Goal: Information Seeking & Learning: Learn about a topic

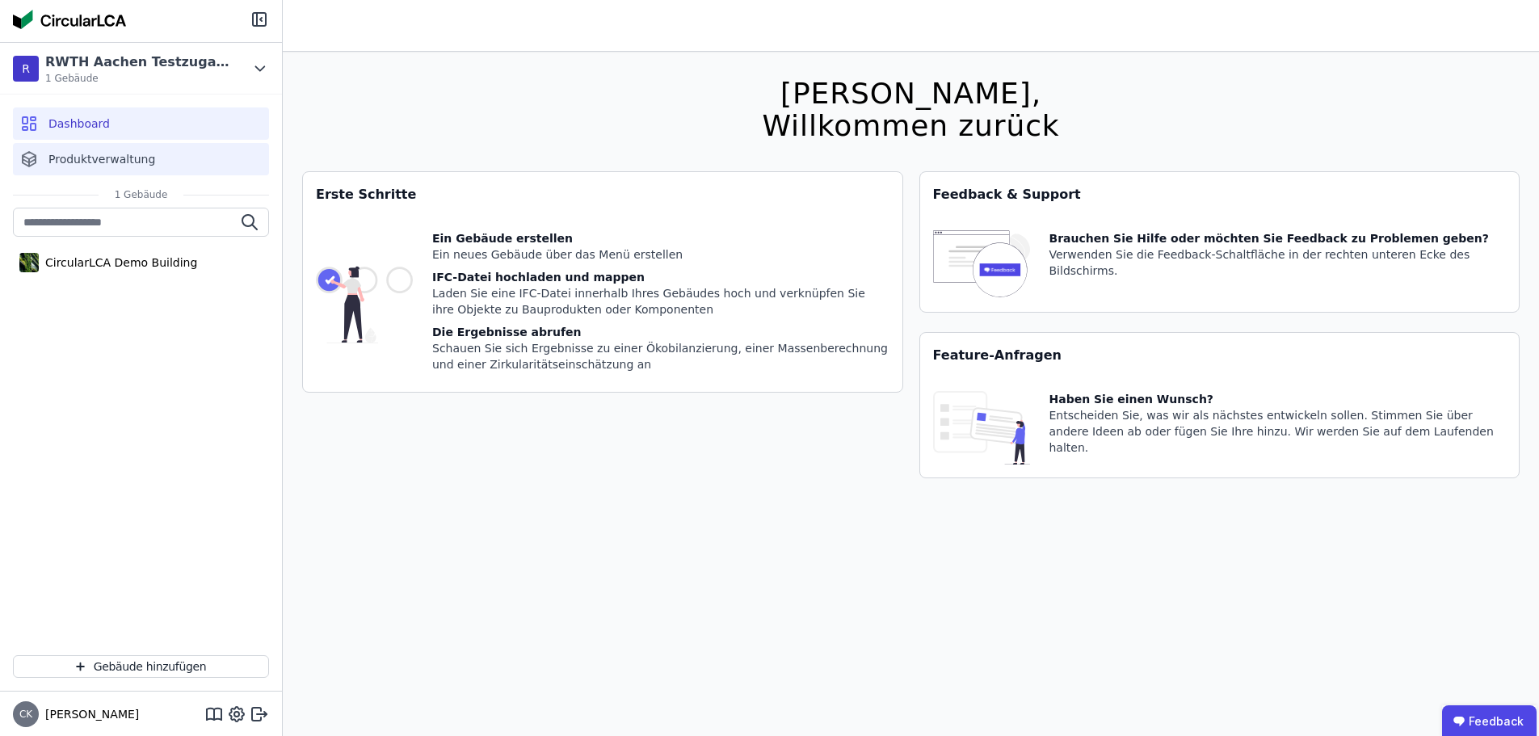
click at [141, 153] on span "Produktverwaltung" at bounding box center [101, 159] width 107 height 16
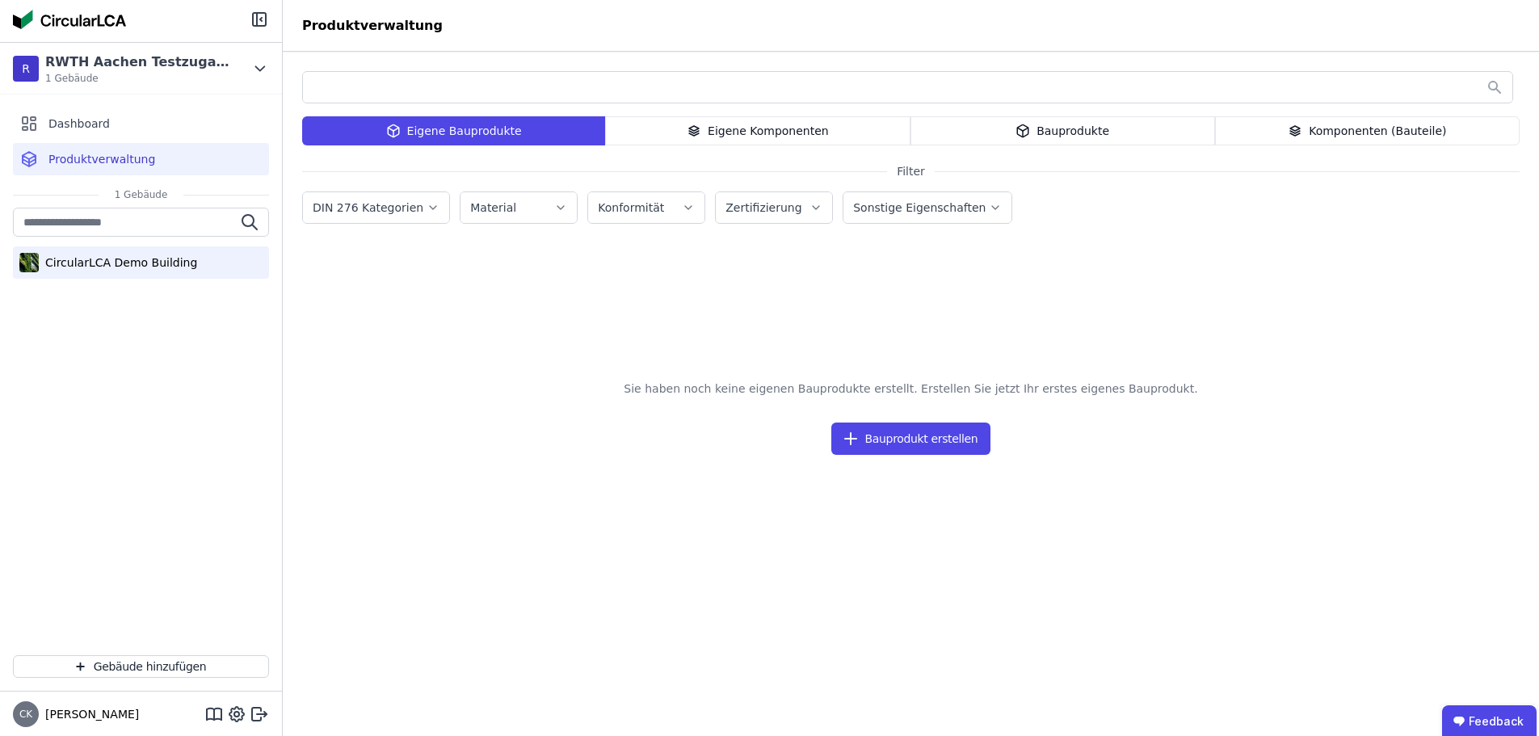
click at [158, 254] on div "CircularLCA Demo Building" at bounding box center [141, 262] width 256 height 32
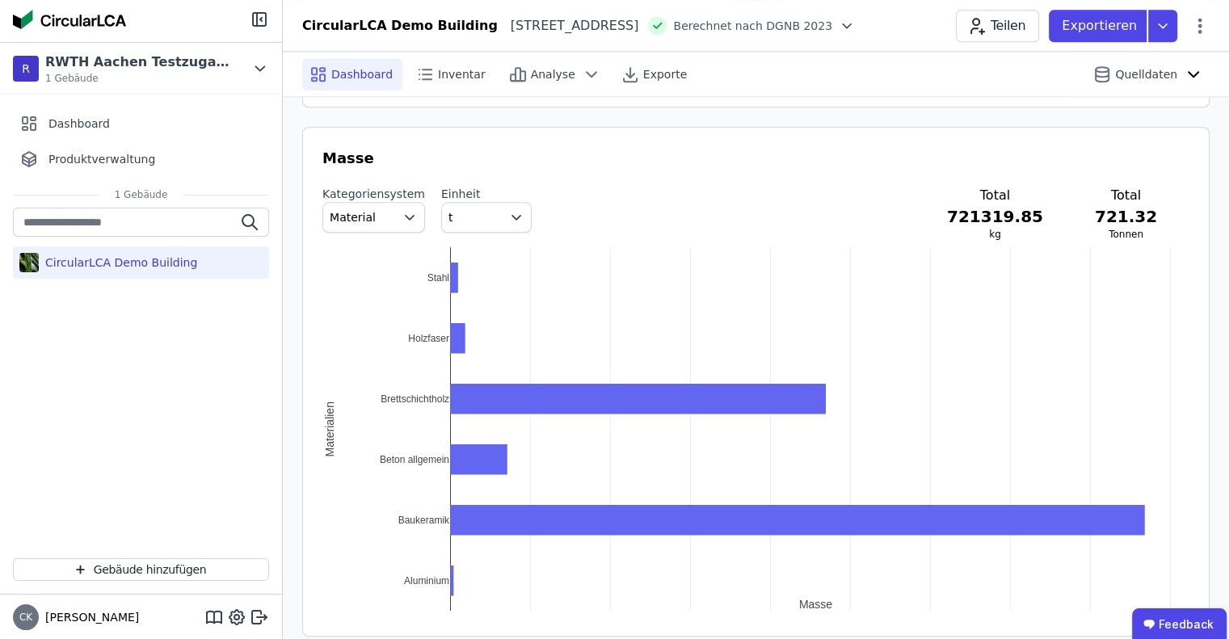
scroll to position [1409, 0]
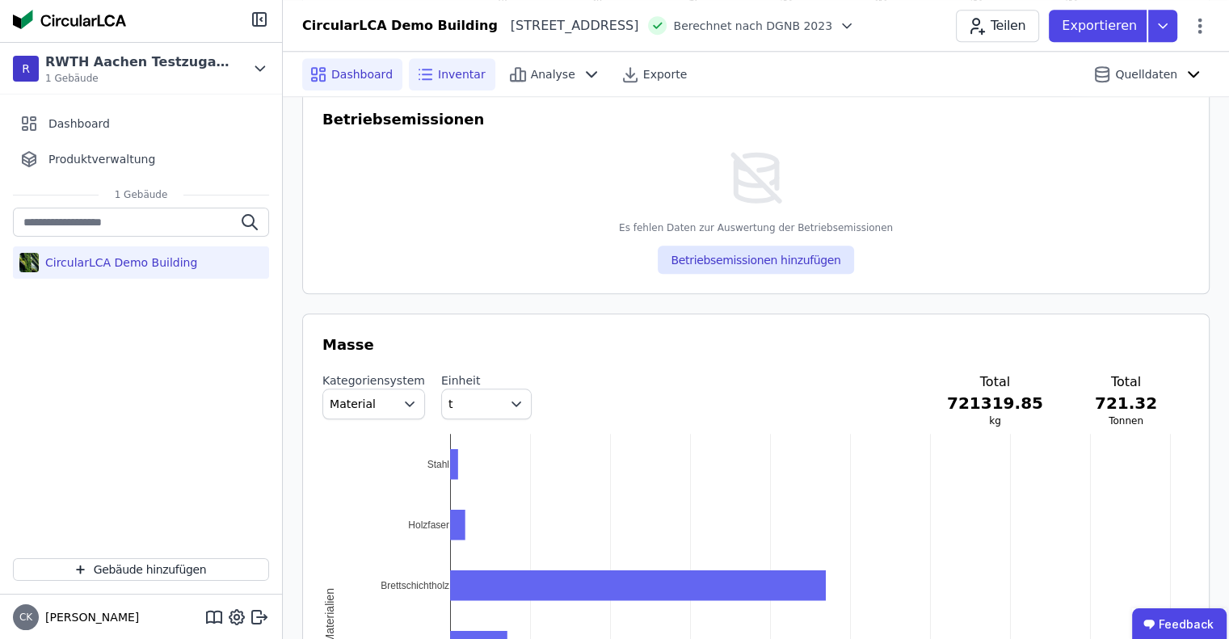
click at [451, 68] on span "Inventar" at bounding box center [462, 74] width 48 height 16
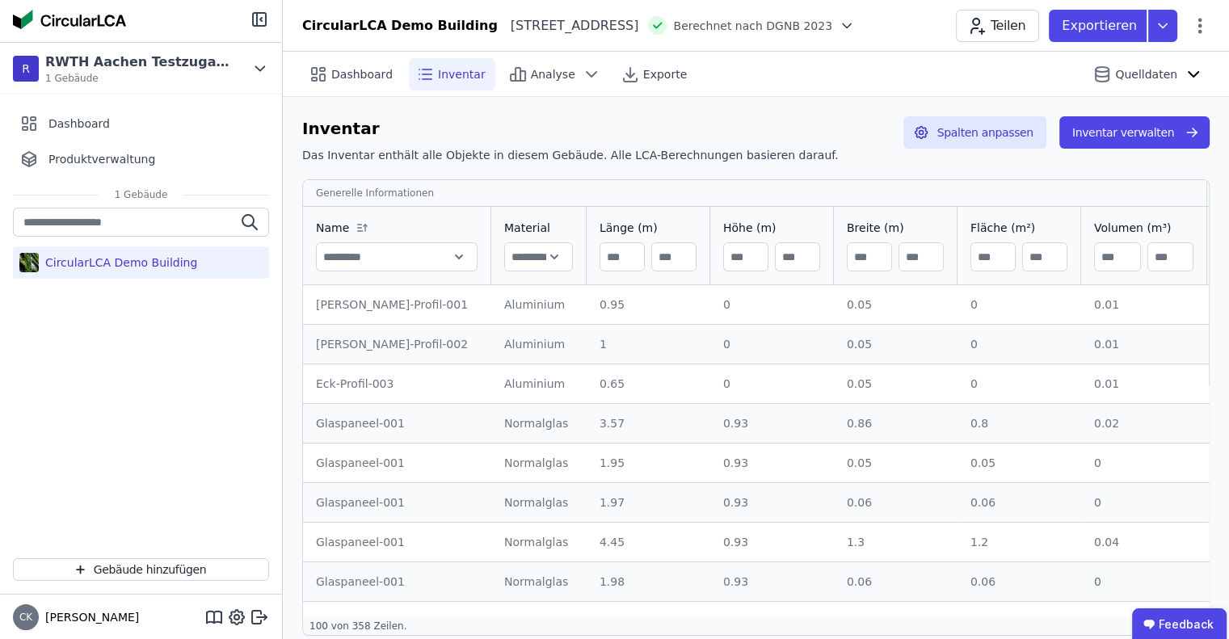
click at [855, 32] on icon at bounding box center [846, 26] width 16 height 16
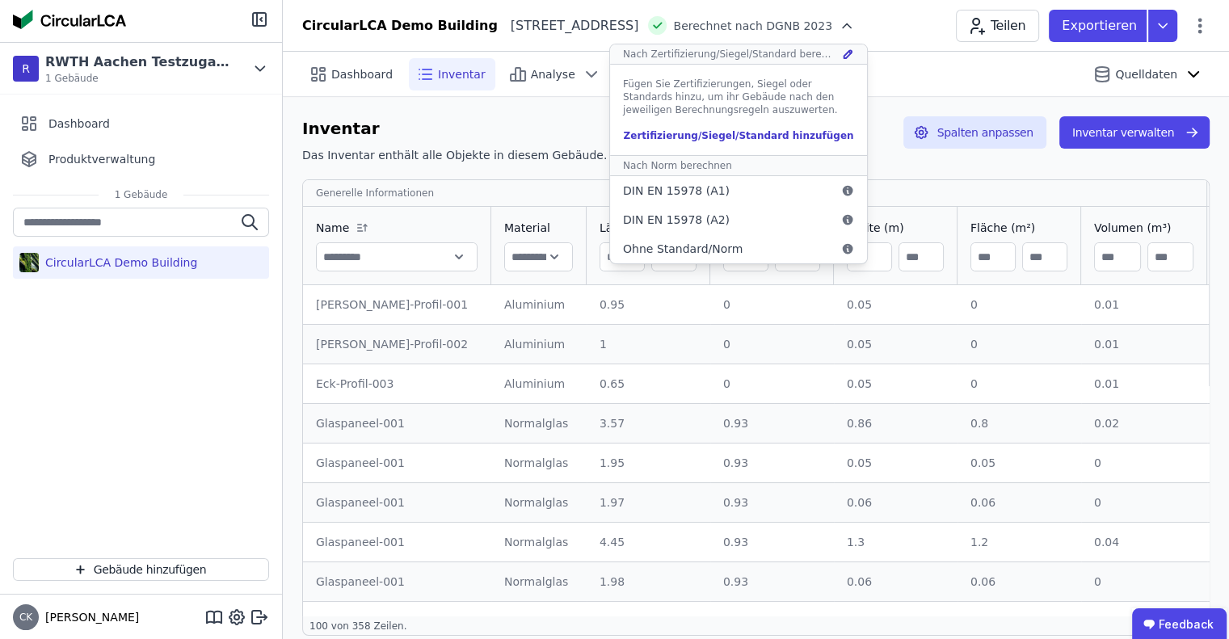
click at [855, 32] on icon at bounding box center [846, 26] width 16 height 16
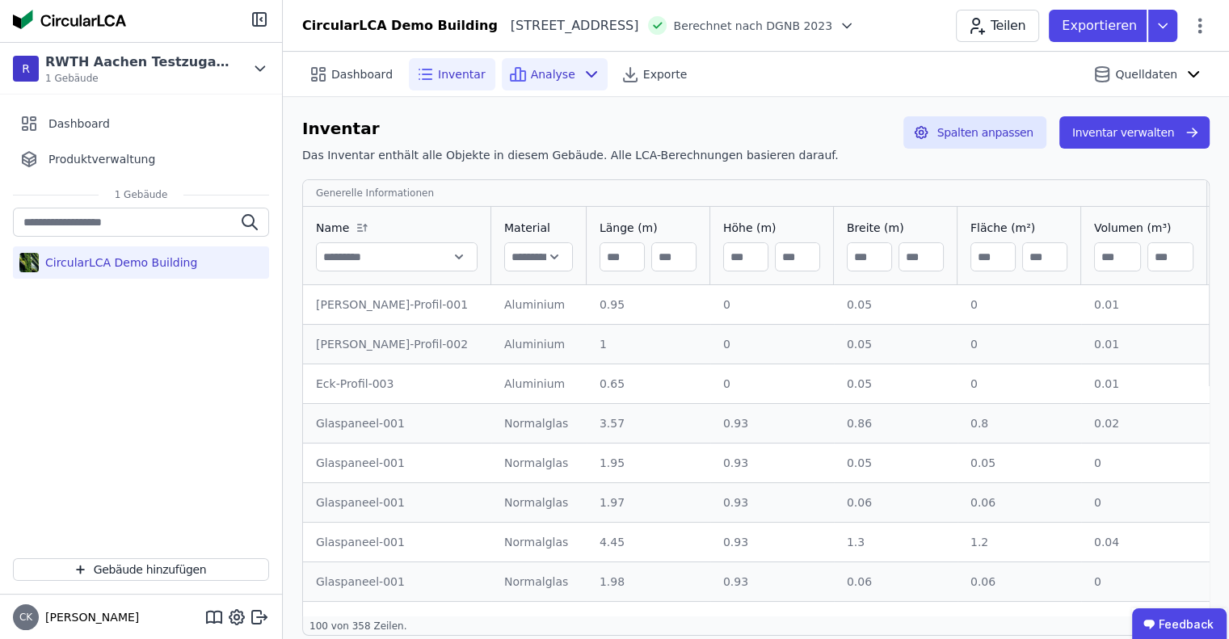
click at [563, 82] on div "Analyse" at bounding box center [555, 74] width 106 height 32
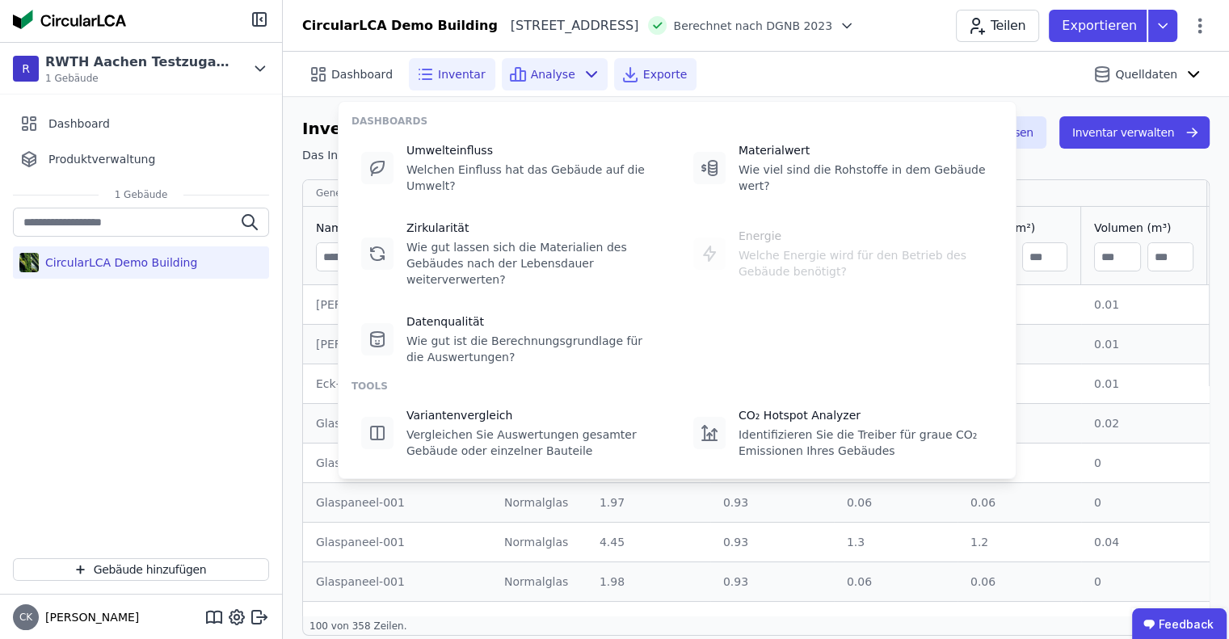
click at [659, 67] on span "Exporte" at bounding box center [665, 74] width 44 height 16
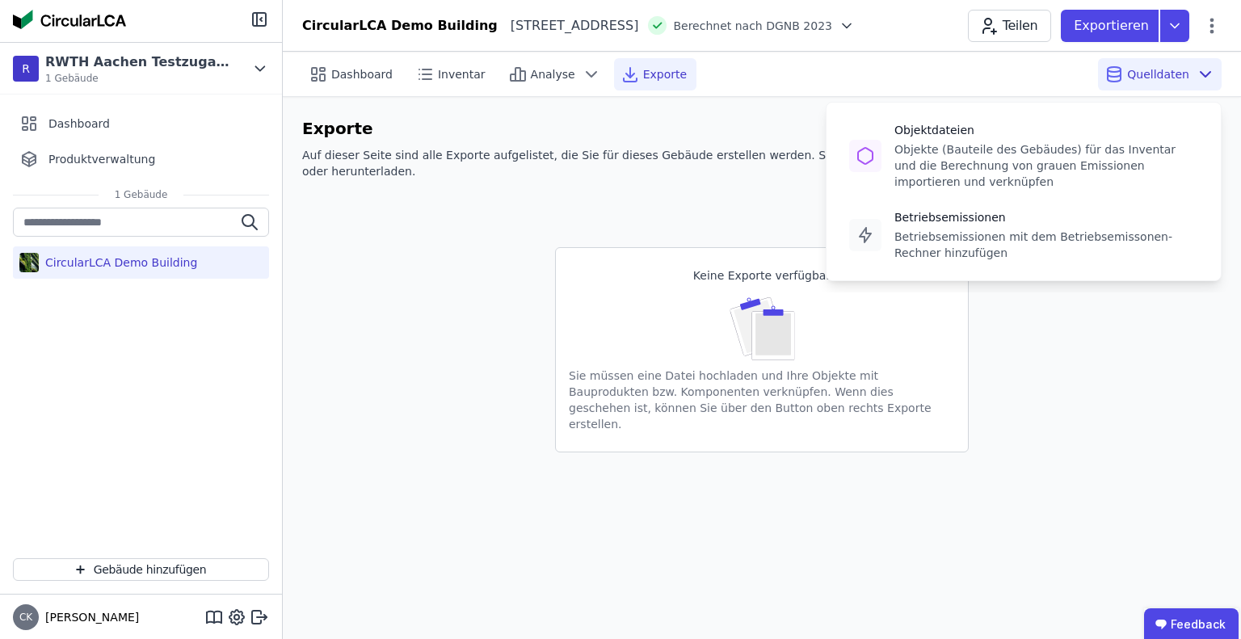
click at [1186, 73] on span "Quelldaten" at bounding box center [1158, 74] width 62 height 16
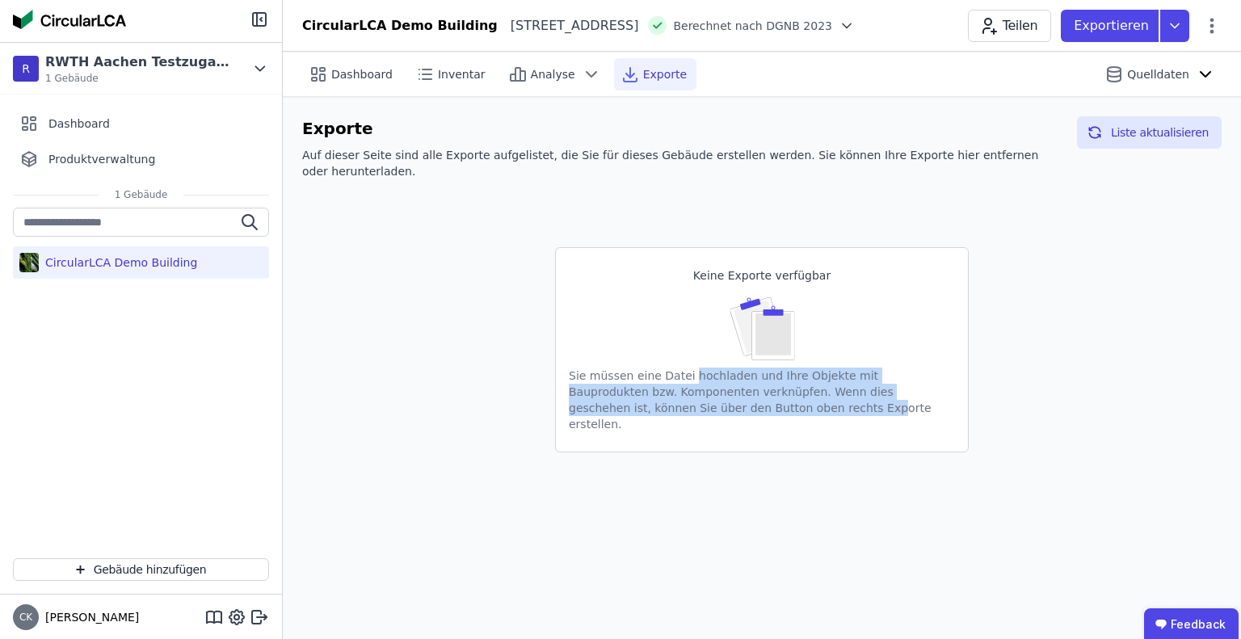
drag, startPoint x: 679, startPoint y: 361, endPoint x: 682, endPoint y: 397, distance: 35.6
click at [682, 397] on div "Sie müssen eine Datei hochladen und Ihre Objekte mit Bauprodukten bzw. Komponen…" at bounding box center [762, 400] width 386 height 78
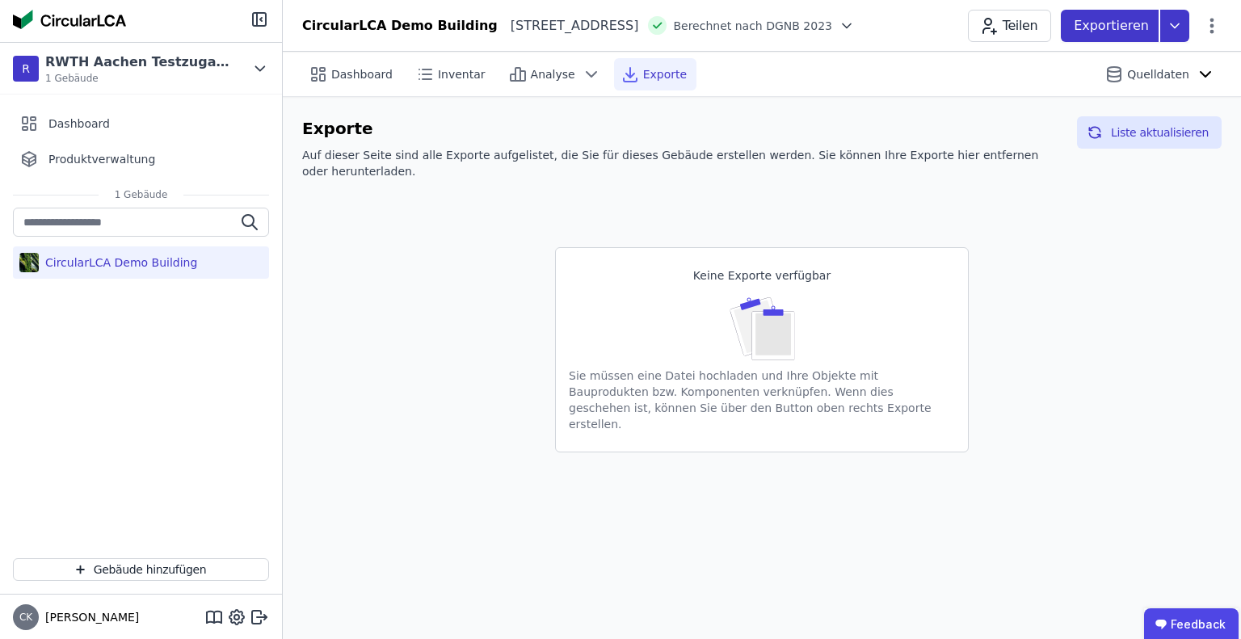
click at [1169, 10] on div "Exportieren" at bounding box center [1125, 26] width 128 height 32
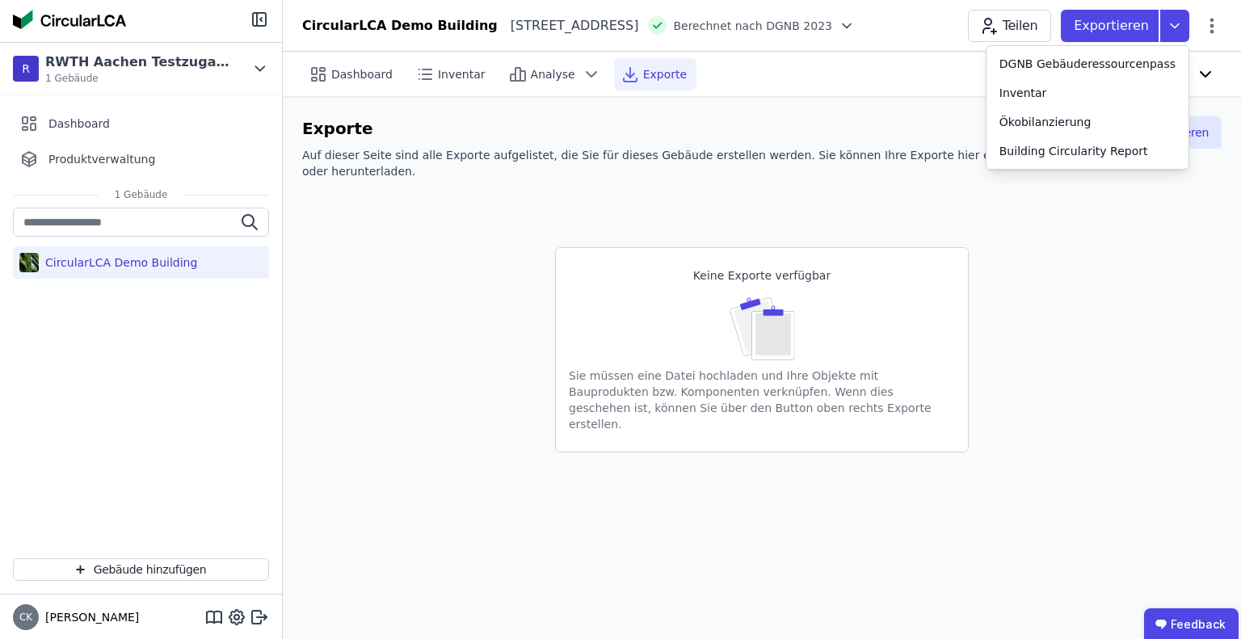
click at [943, 195] on div "Keine Exporte verfügbar Sie müssen eine Datei hochladen und Ihre Objekte mit Ba…" at bounding box center [761, 323] width 919 height 257
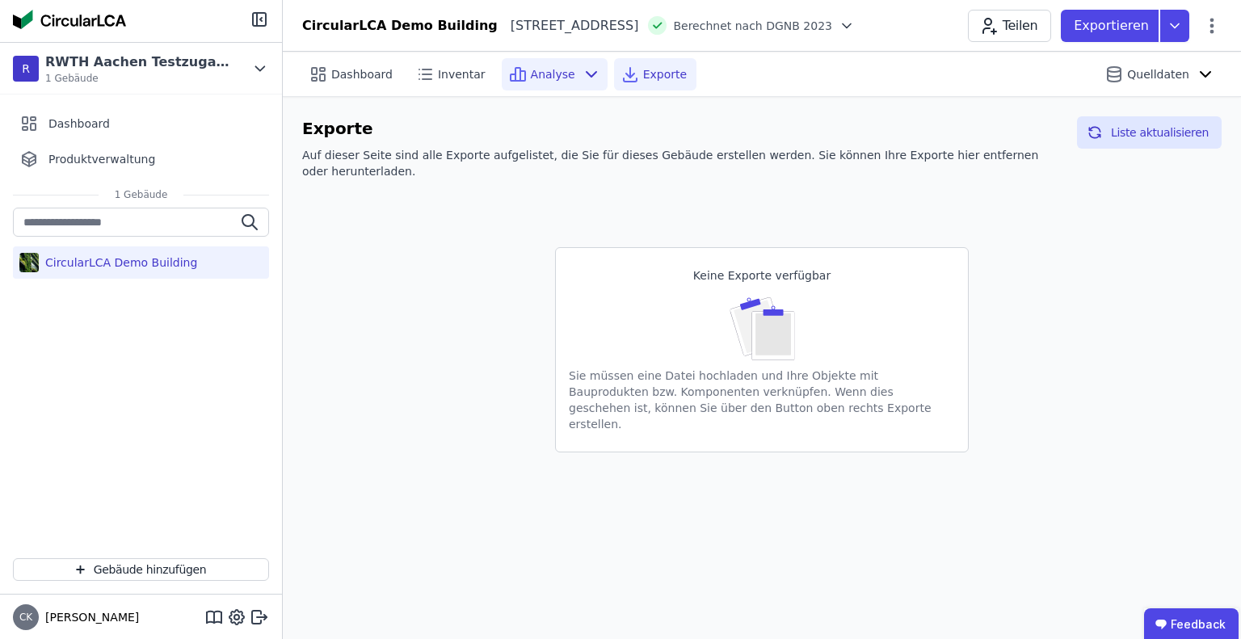
click at [562, 78] on div "Analyse" at bounding box center [555, 74] width 106 height 32
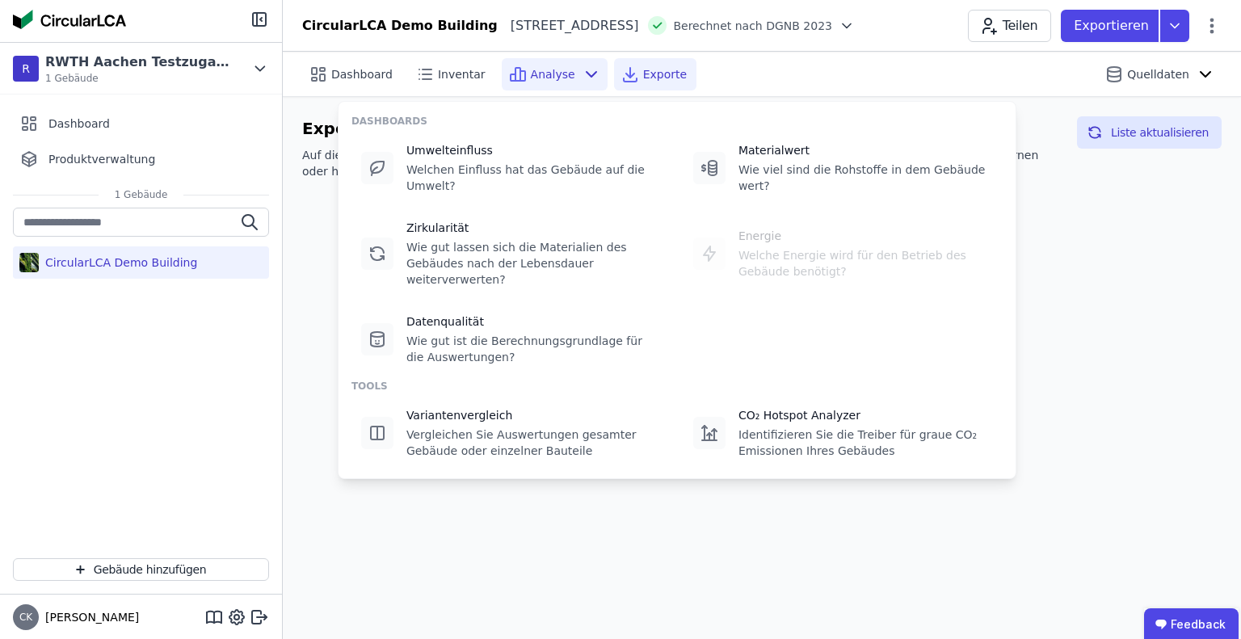
click at [832, 18] on span "Berechnet nach DGNB 2023" at bounding box center [752, 26] width 159 height 16
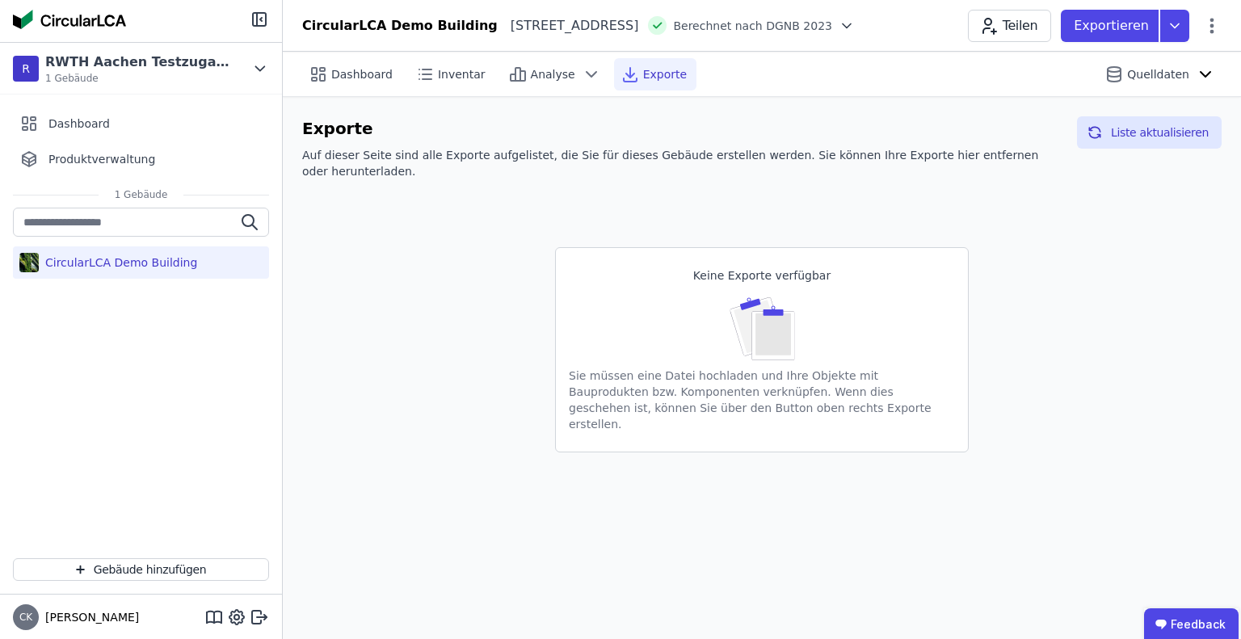
click at [855, 26] on icon at bounding box center [846, 26] width 16 height 16
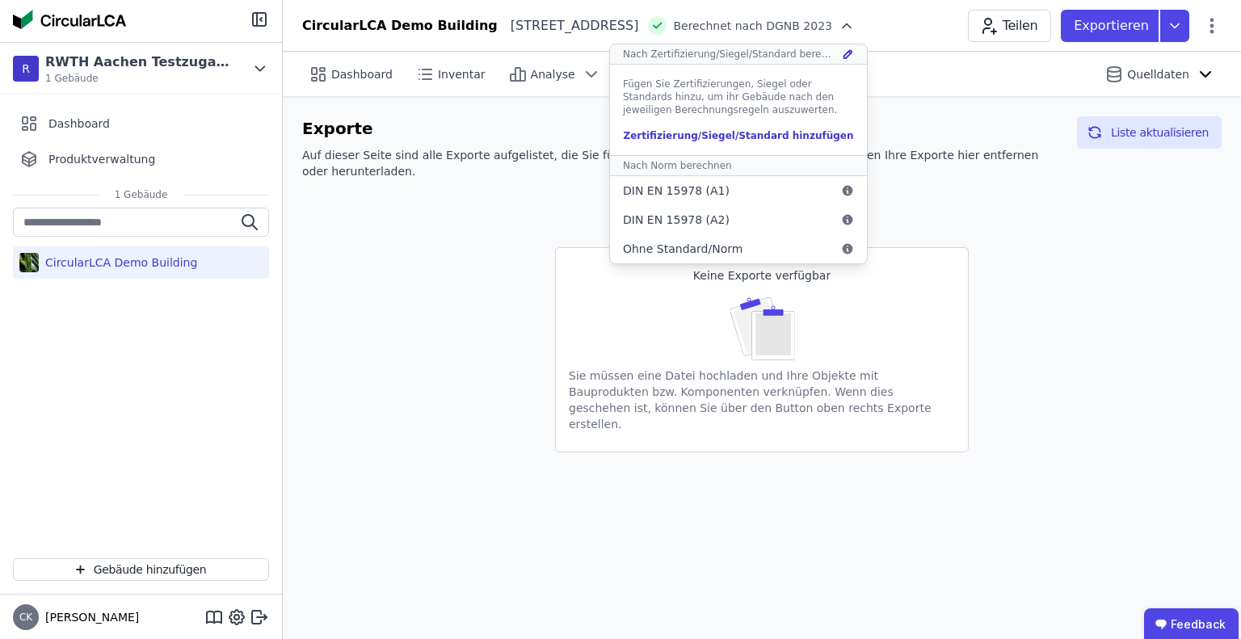
click at [778, 130] on div "Zertifizierung/Siegel/Standard hinzufügen" at bounding box center [738, 135] width 231 height 13
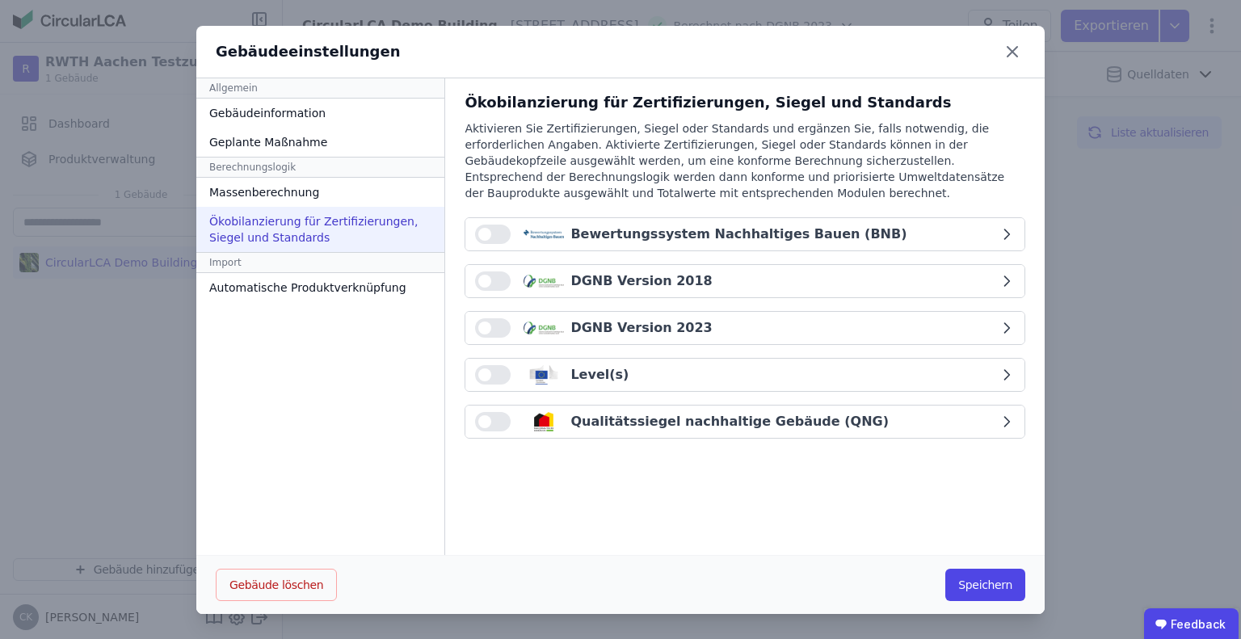
click at [646, 412] on div "Qualitätssiegel nachhaltige Gebäude (QNG)" at bounding box center [729, 421] width 318 height 19
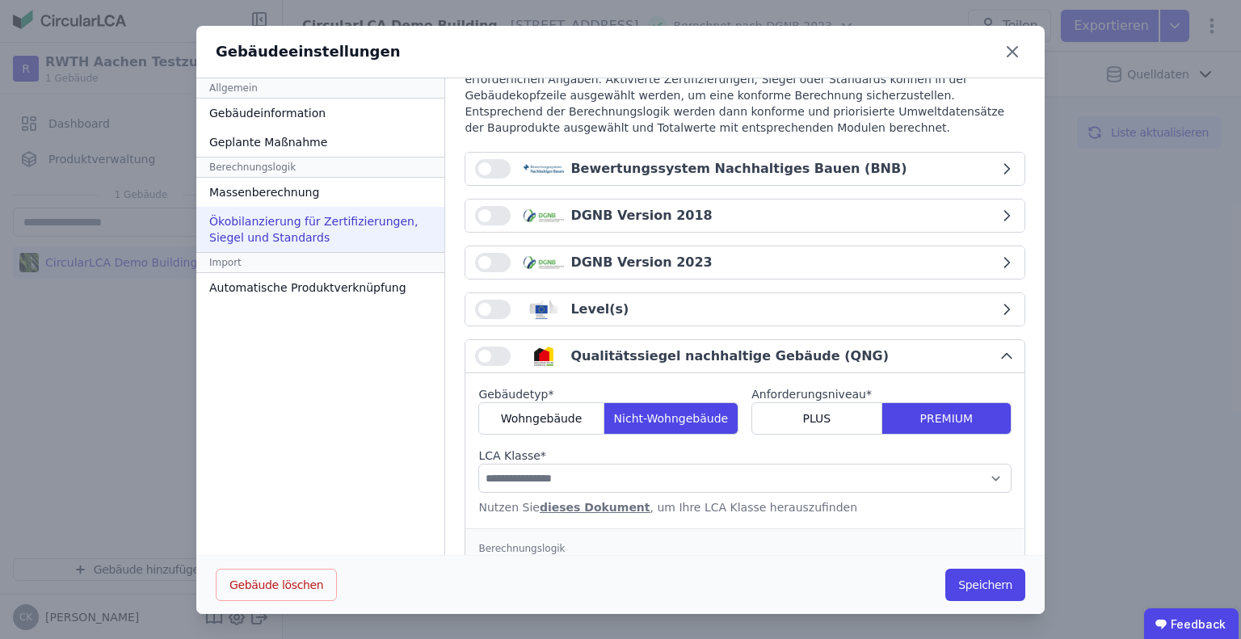
scroll to position [162, 0]
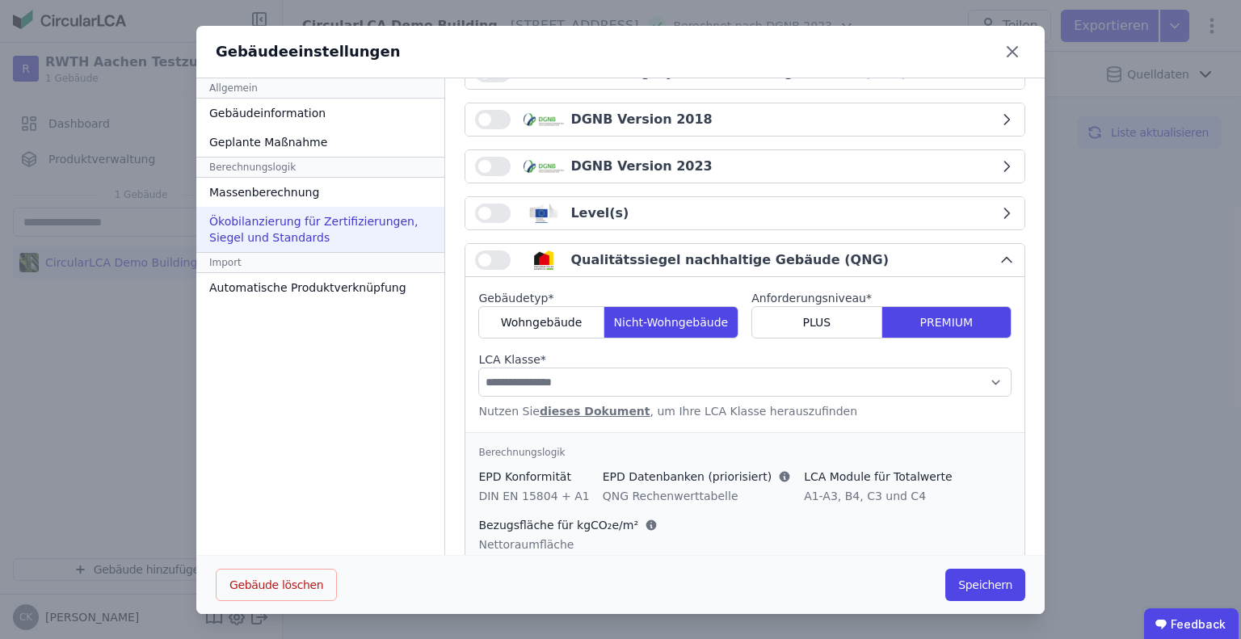
click at [490, 264] on button "button" at bounding box center [493, 259] width 36 height 19
click at [514, 312] on div "Wohngebäude" at bounding box center [540, 322] width 125 height 32
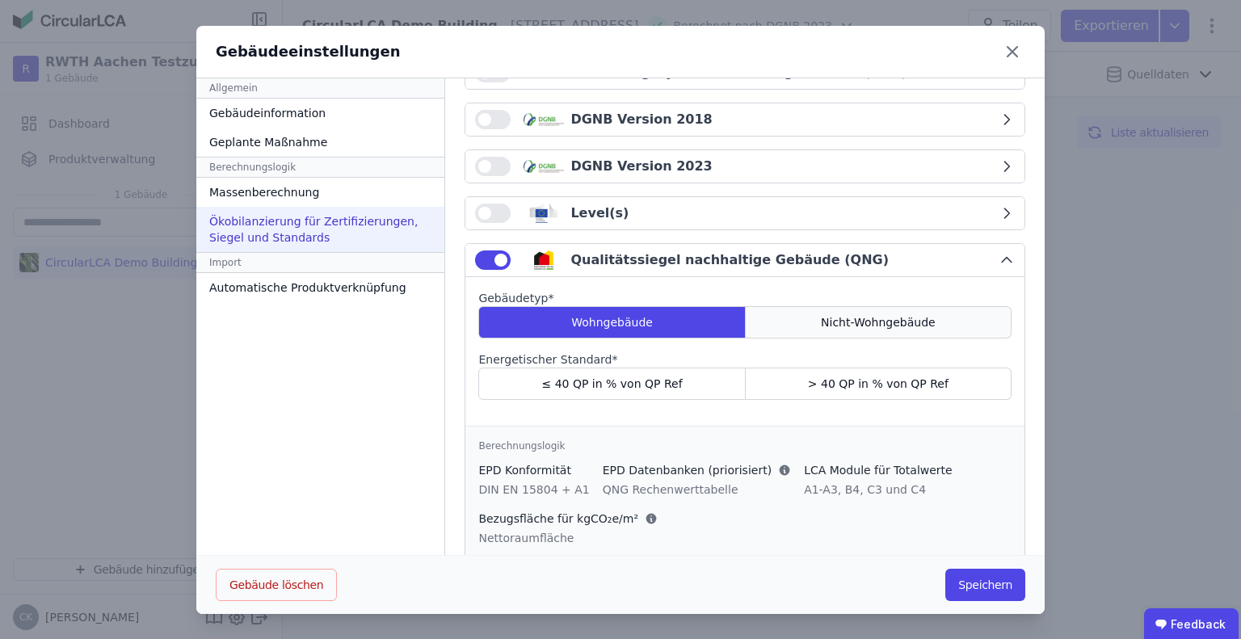
click at [869, 329] on div "Nicht-Wohngebäude" at bounding box center [879, 322] width 266 height 32
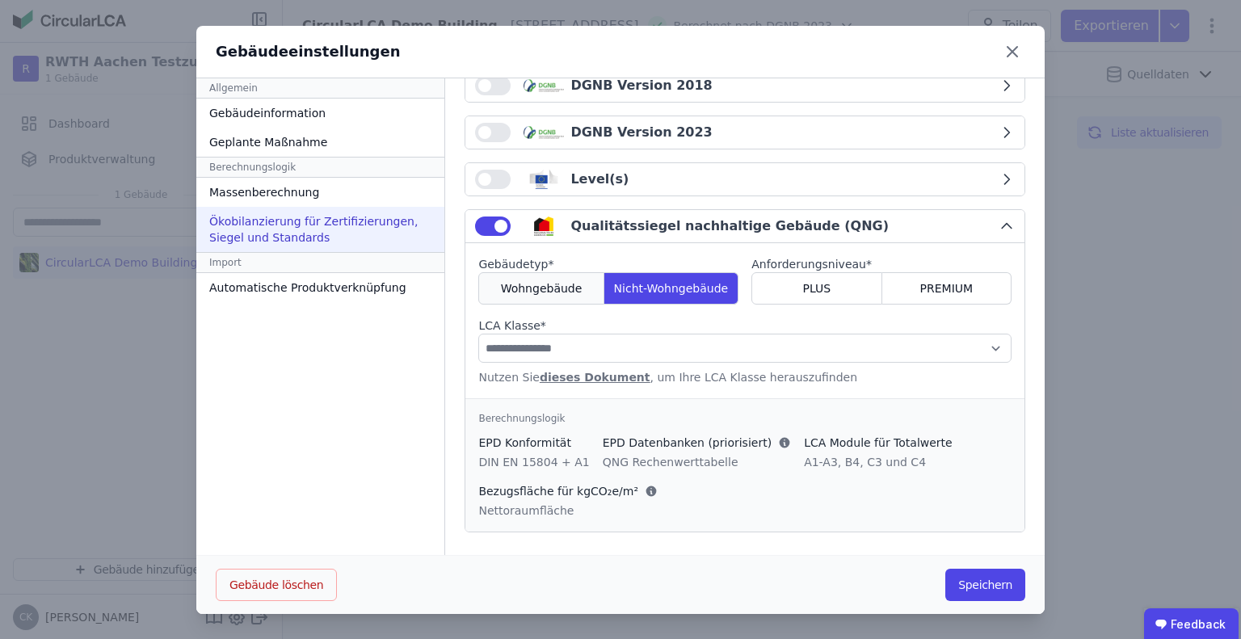
click at [540, 293] on span "Wohngebäude" at bounding box center [542, 288] width 82 height 16
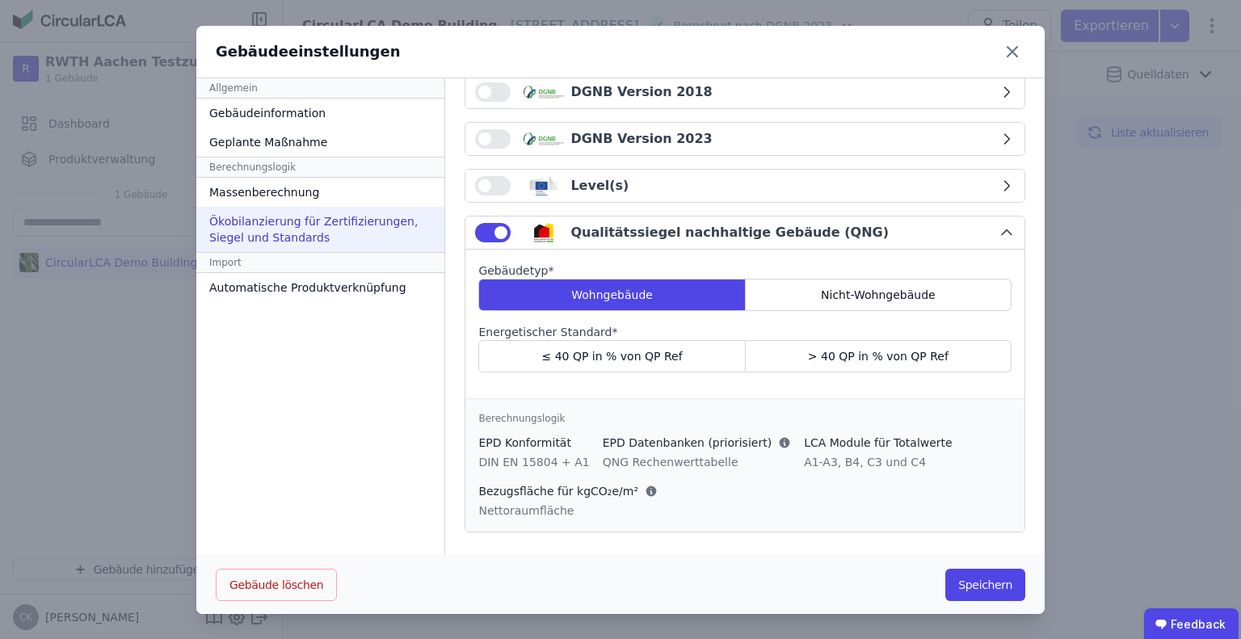
scroll to position [0, 0]
click at [669, 361] on div "≤ 40 QP in % von QP Ref" at bounding box center [611, 356] width 267 height 32
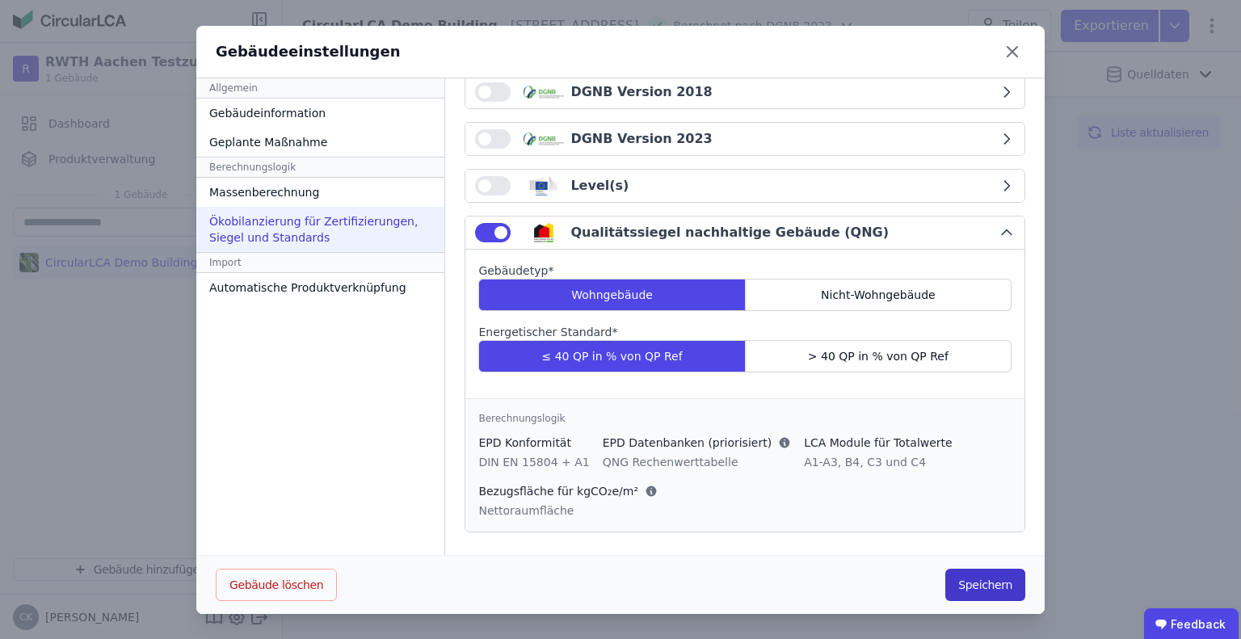
click at [981, 587] on button "Speichern" at bounding box center [985, 585] width 80 height 32
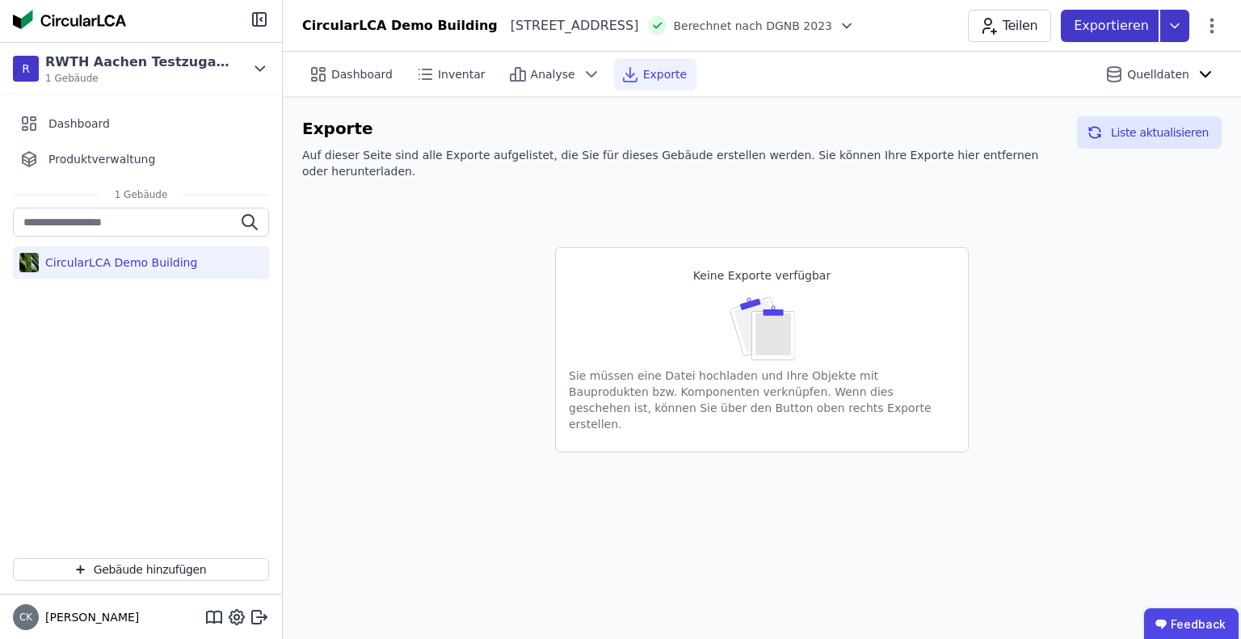
click at [1182, 28] on icon at bounding box center [1174, 26] width 29 height 32
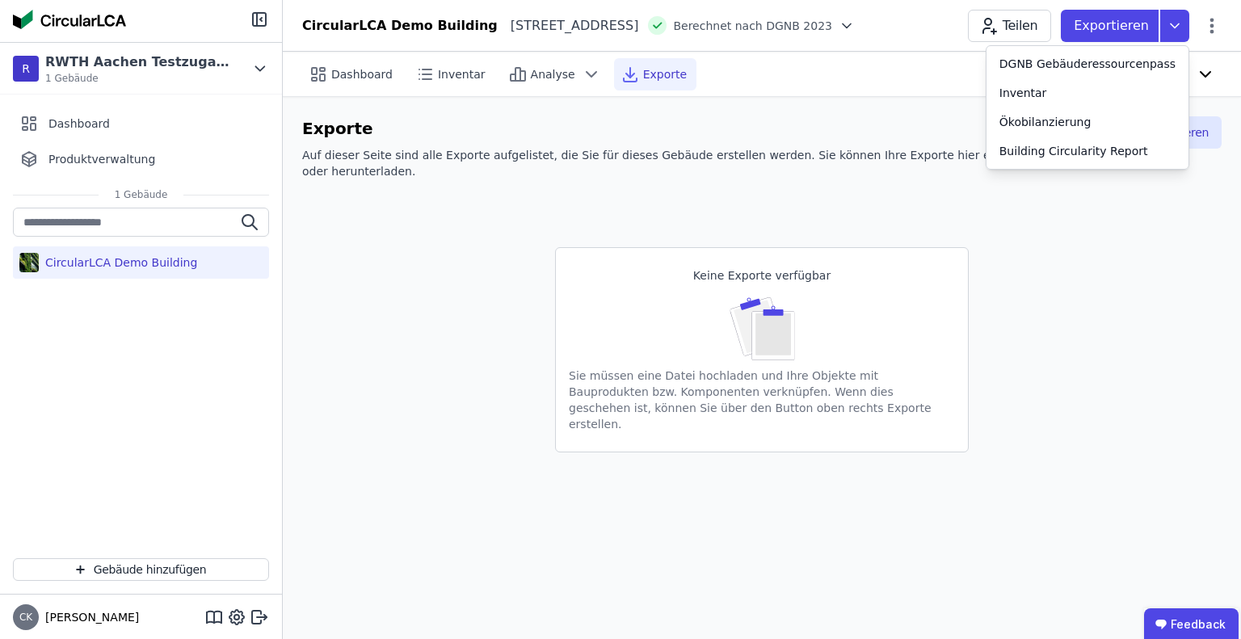
click at [814, 133] on h6 "Exporte" at bounding box center [683, 128] width 762 height 24
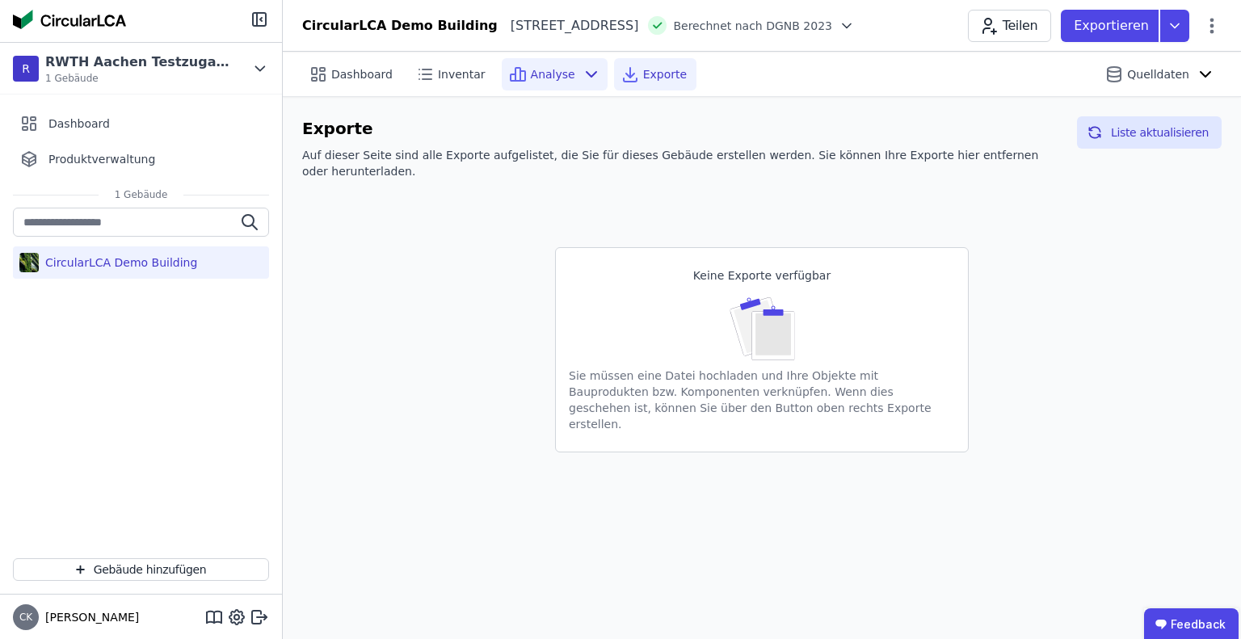
click at [584, 74] on icon at bounding box center [591, 74] width 19 height 19
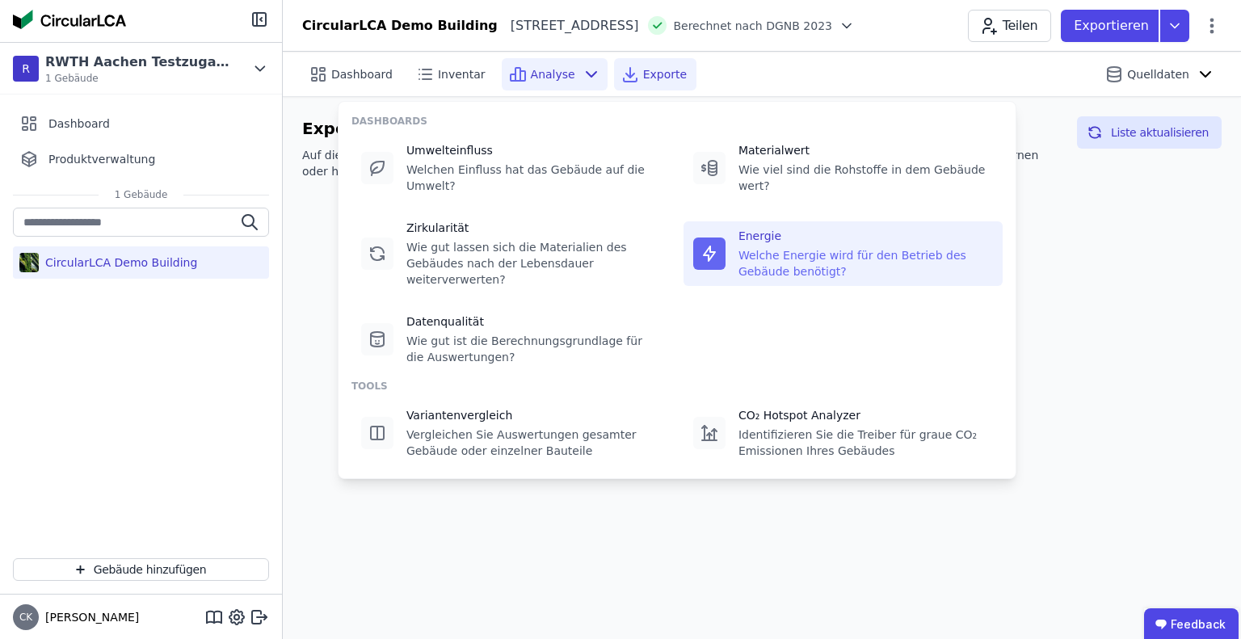
click at [840, 247] on div "Welche Energie wird für den Betrieb des Gebäude benötigt?" at bounding box center [865, 263] width 254 height 32
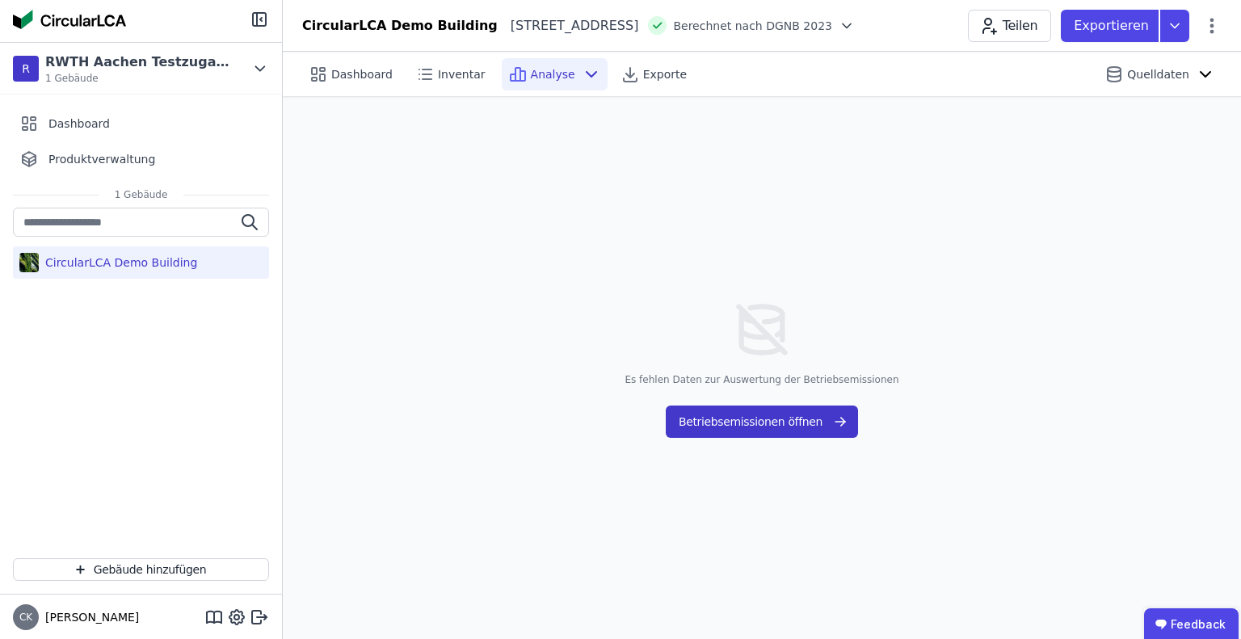
click at [821, 419] on button "Betriebsemissionen öffnen" at bounding box center [762, 421] width 192 height 32
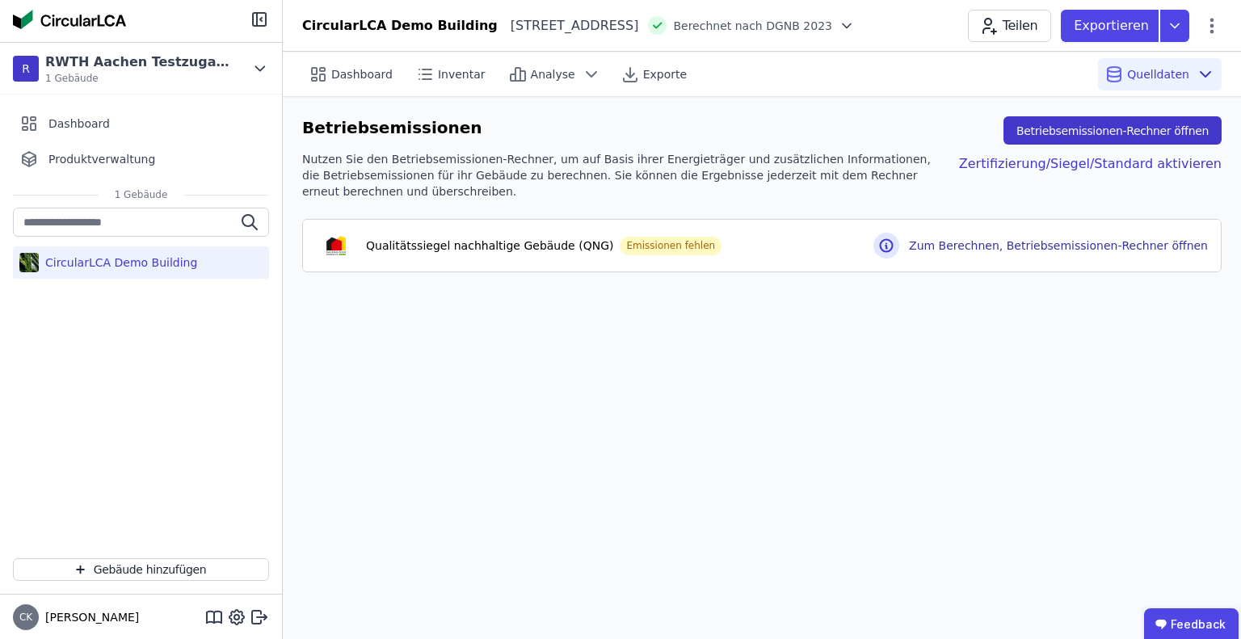
click at [1076, 128] on button "Betriebsemissionen-Rechner öffnen" at bounding box center [1112, 130] width 218 height 28
